Goal: Transaction & Acquisition: Purchase product/service

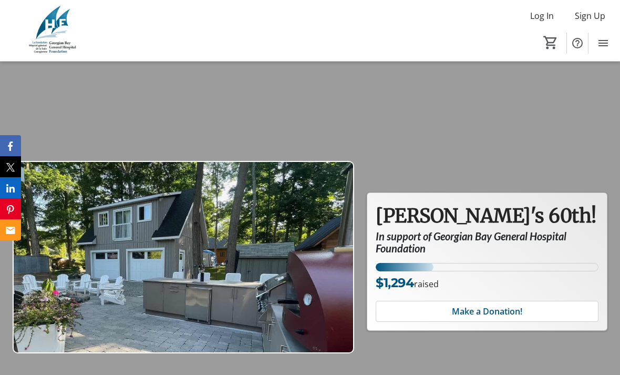
click at [494, 317] on span "Make a Donation!" at bounding box center [487, 311] width 70 height 13
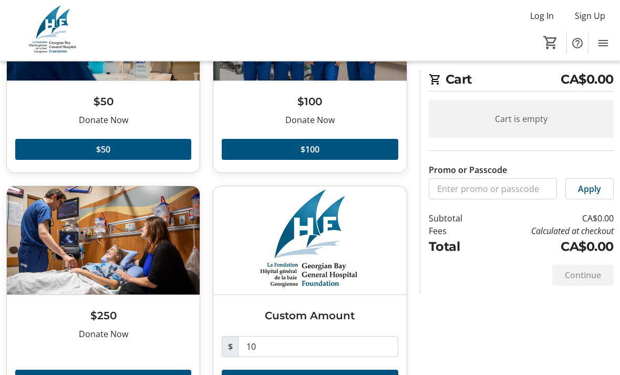
scroll to position [154, 0]
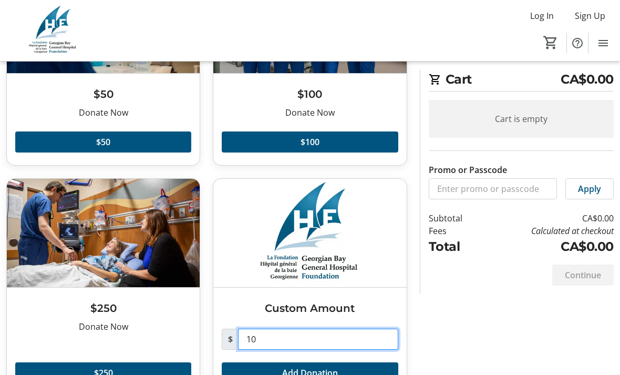
click at [286, 335] on input "10" at bounding box center [318, 338] width 160 height 21
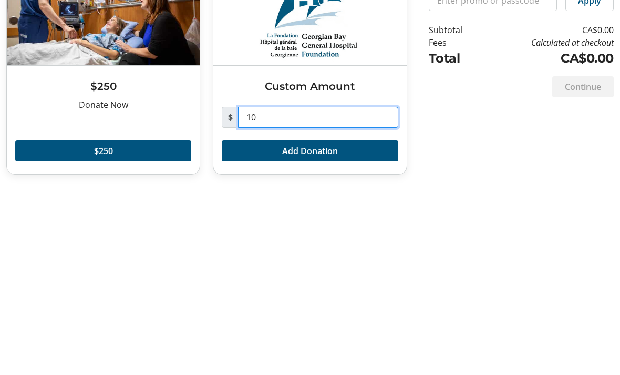
type input "1"
type input "20.00"
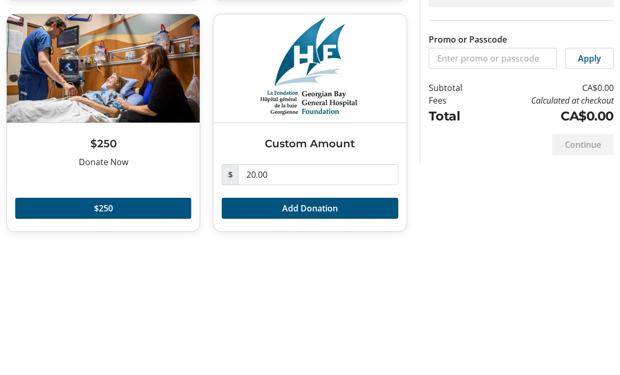
scroll to position [154, 0]
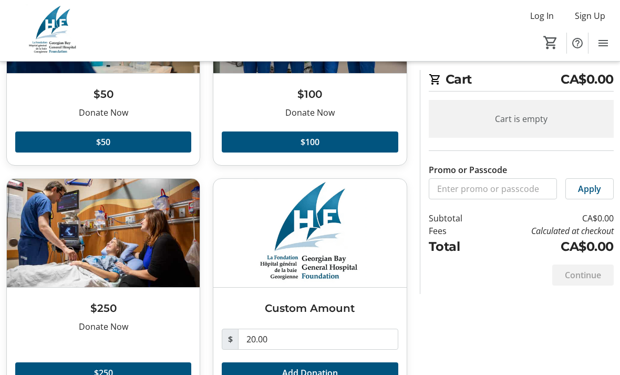
click at [365, 371] on span at bounding box center [310, 372] width 176 height 25
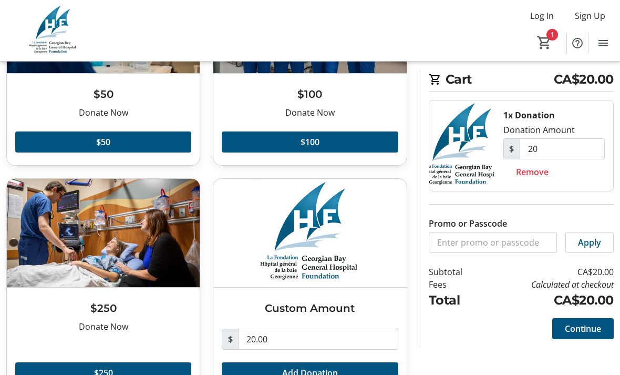
click at [581, 325] on span "Continue" at bounding box center [583, 328] width 36 height 13
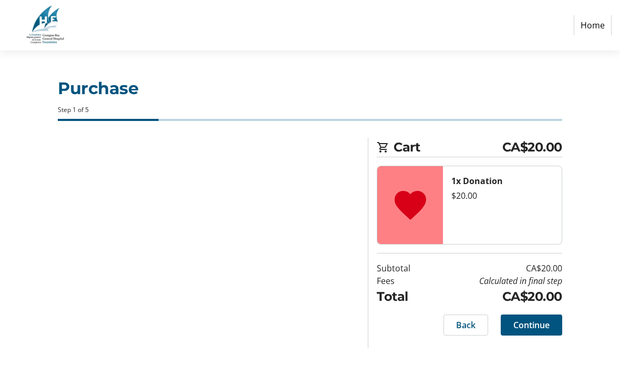
select select "CA"
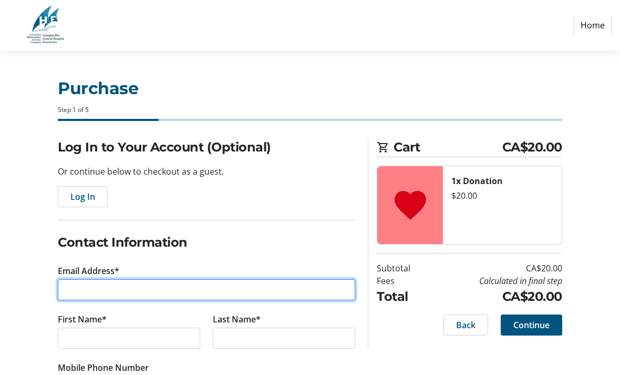
click at [75, 280] on input "Email Address*" at bounding box center [206, 289] width 297 height 21
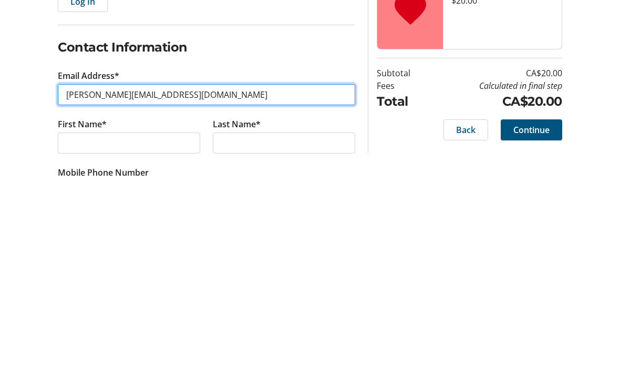
type input "[PERSON_NAME][EMAIL_ADDRESS][DOMAIN_NAME]"
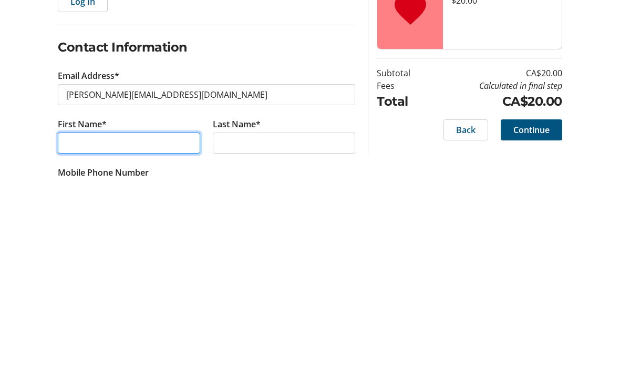
click at [70, 327] on input "First Name*" at bounding box center [129, 337] width 142 height 21
type input "[PERSON_NAME]"
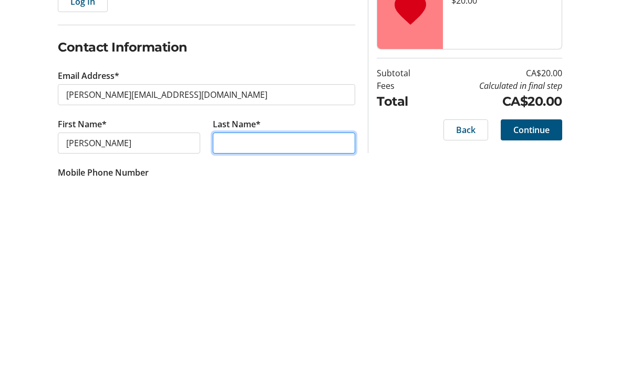
click at [231, 327] on input "Last Name*" at bounding box center [284, 337] width 142 height 21
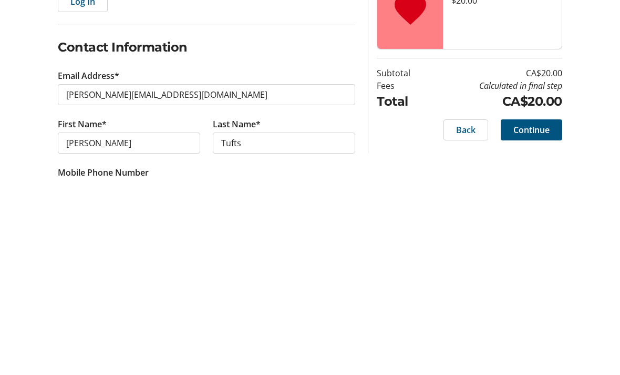
scroll to position [195, 0]
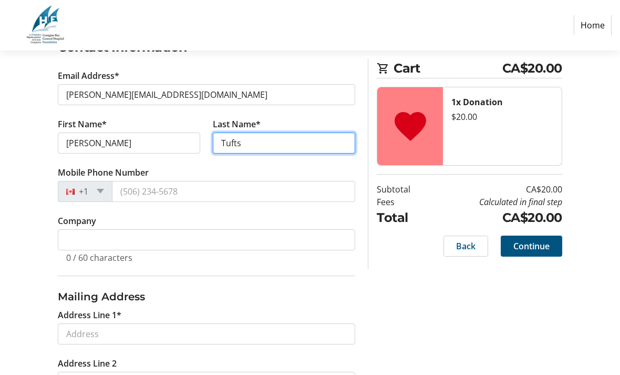
type input "Tufts"
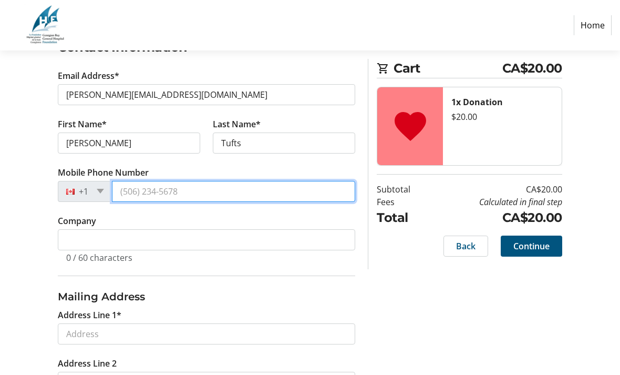
click at [132, 192] on input "Mobile Phone Number" at bounding box center [233, 191] width 243 height 21
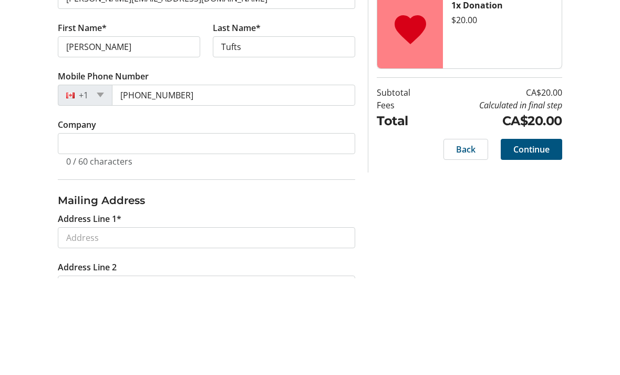
scroll to position [292, 0]
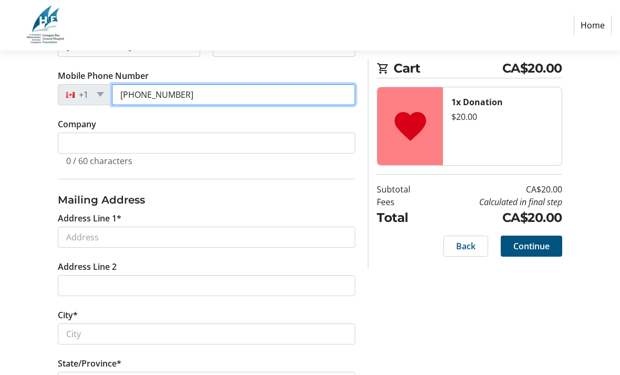
type input "[PHONE_NUMBER]"
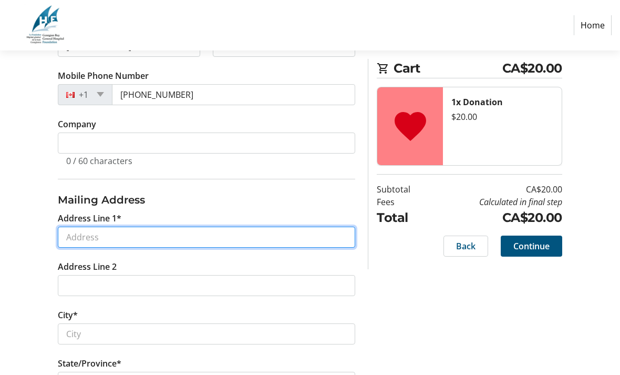
click at [74, 234] on input "Address Line 1*" at bounding box center [206, 236] width 297 height 21
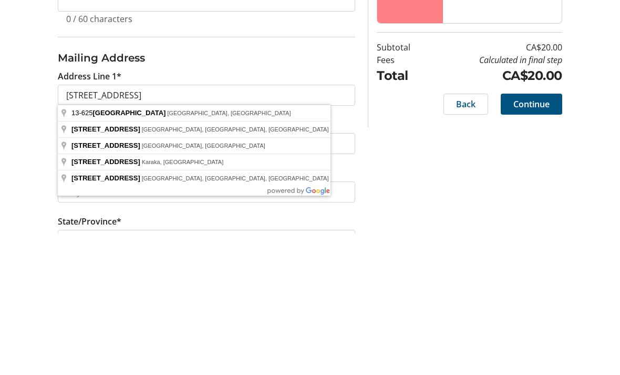
scroll to position [396, 0]
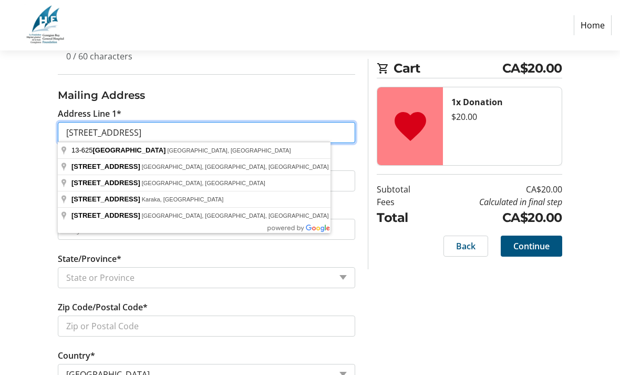
type input "[STREET_ADDRESS]"
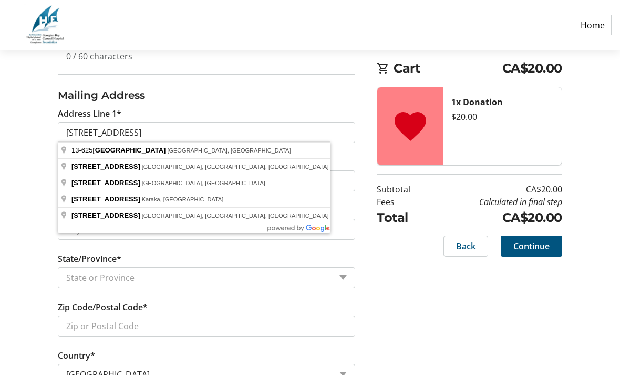
click at [501, 350] on div "Log In to Your Account (Optional) Or continue below to checkout as a guest. Log…" at bounding box center [310, 75] width 620 height 668
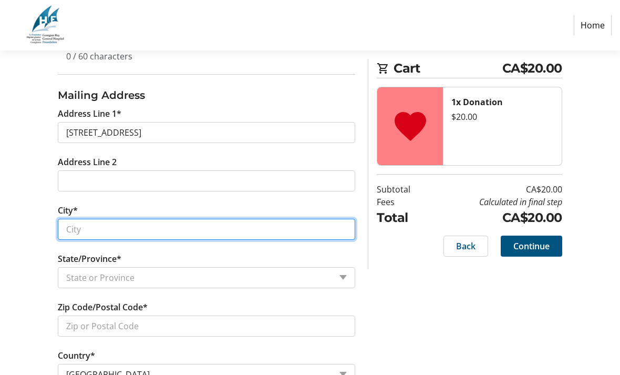
click at [70, 226] on input "City*" at bounding box center [206, 229] width 297 height 21
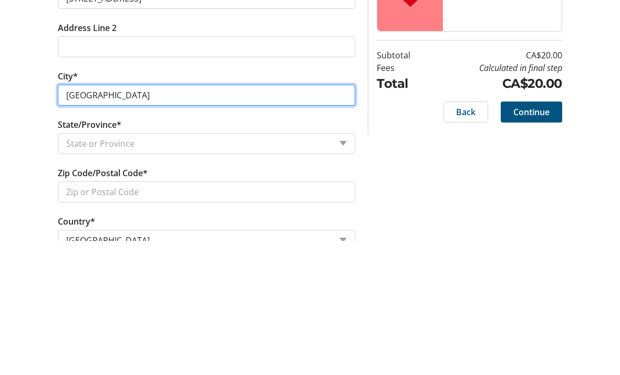
type input "[GEOGRAPHIC_DATA]"
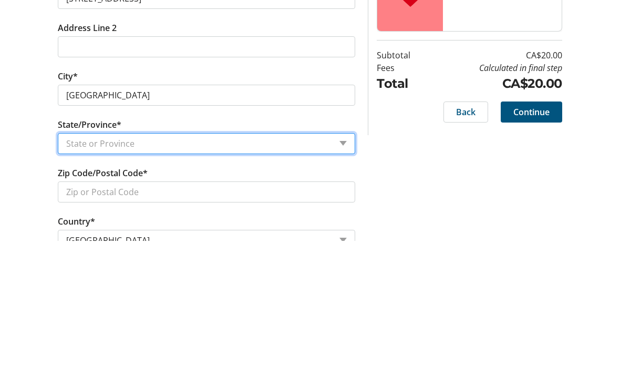
click at [336, 267] on select "State or Province State or Province [GEOGRAPHIC_DATA] [GEOGRAPHIC_DATA] [GEOGRA…" at bounding box center [206, 277] width 297 height 21
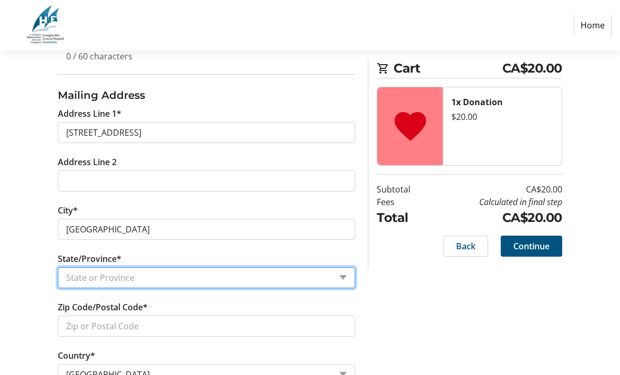
select select "ON"
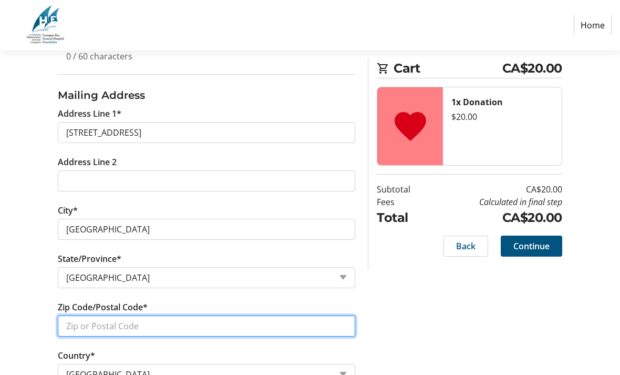
click at [68, 328] on input "Zip Code/Postal Code*" at bounding box center [206, 325] width 297 height 21
type input "N3C0G6"
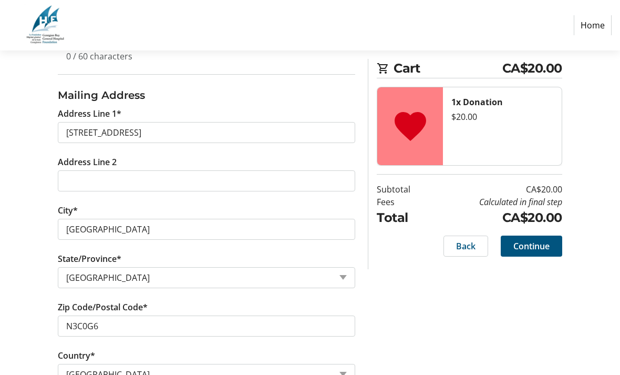
click at [535, 245] on span "Continue" at bounding box center [531, 246] width 36 height 13
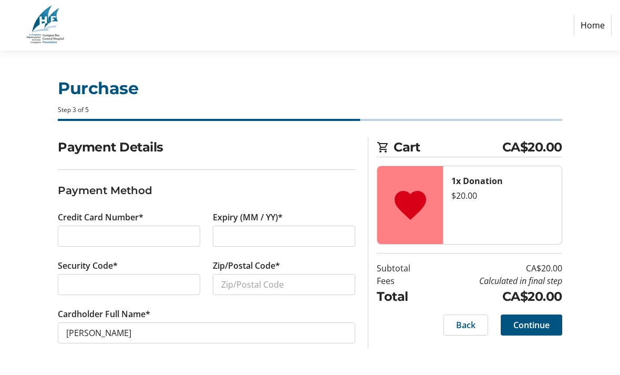
click at [61, 234] on div at bounding box center [129, 235] width 142 height 21
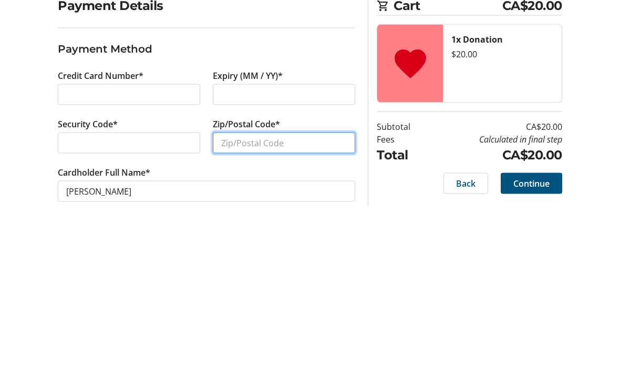
click at [234, 274] on input "Zip/Postal Code*" at bounding box center [284, 284] width 142 height 21
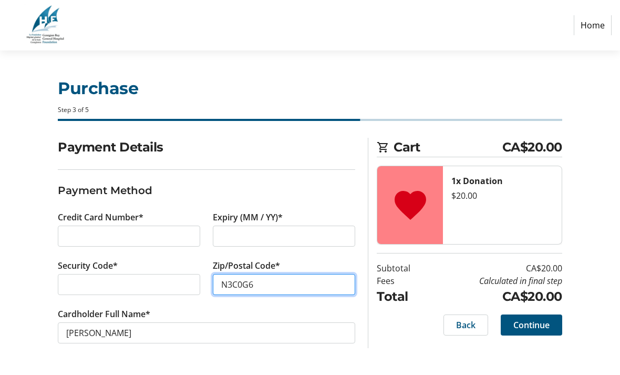
type input "N3C0G6"
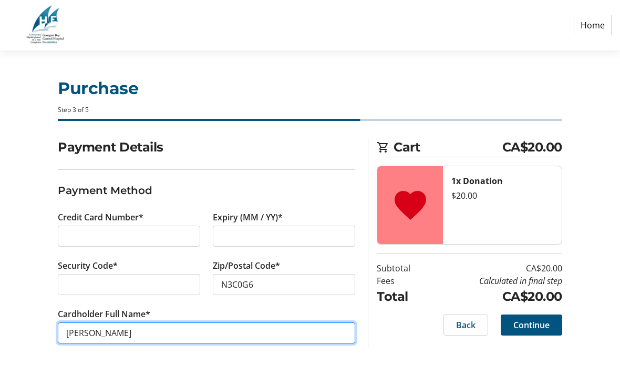
click at [131, 331] on input "[PERSON_NAME]" at bounding box center [206, 332] width 297 height 21
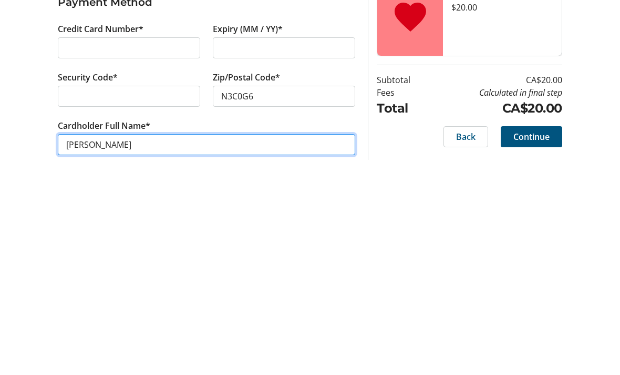
type input "J"
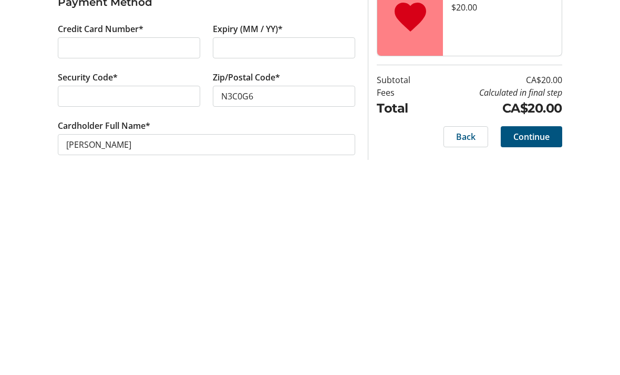
scroll to position [0, 0]
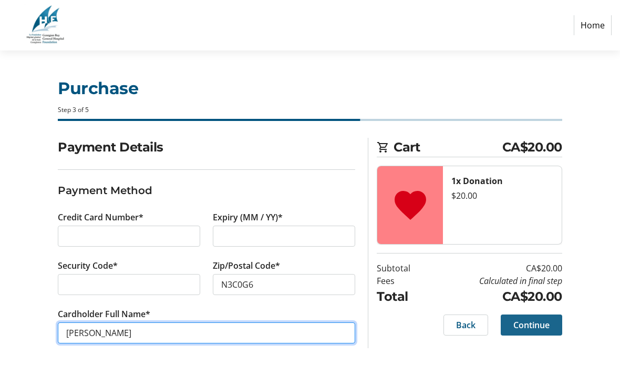
type input "[PERSON_NAME]"
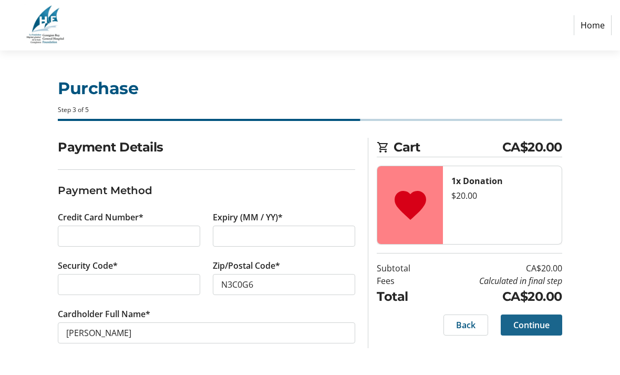
click at [544, 325] on span "Continue" at bounding box center [531, 324] width 36 height 13
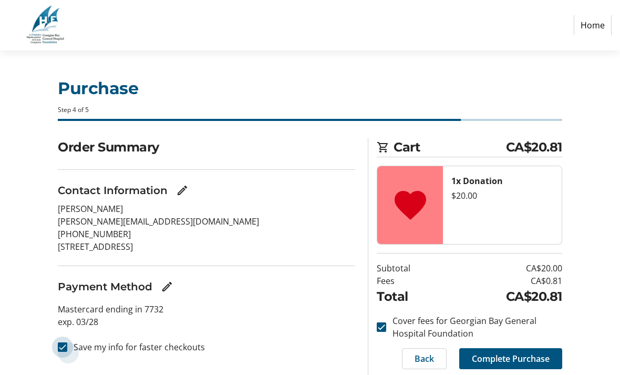
click at [62, 347] on input "Save my info for faster checkouts" at bounding box center [62, 346] width 9 height 9
checkbox input "false"
click at [520, 357] on span "Complete Purchase" at bounding box center [511, 358] width 78 height 13
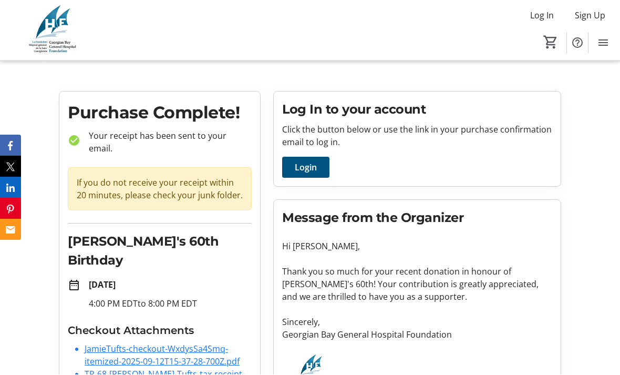
scroll to position [3, 0]
